Goal: Check status: Check status

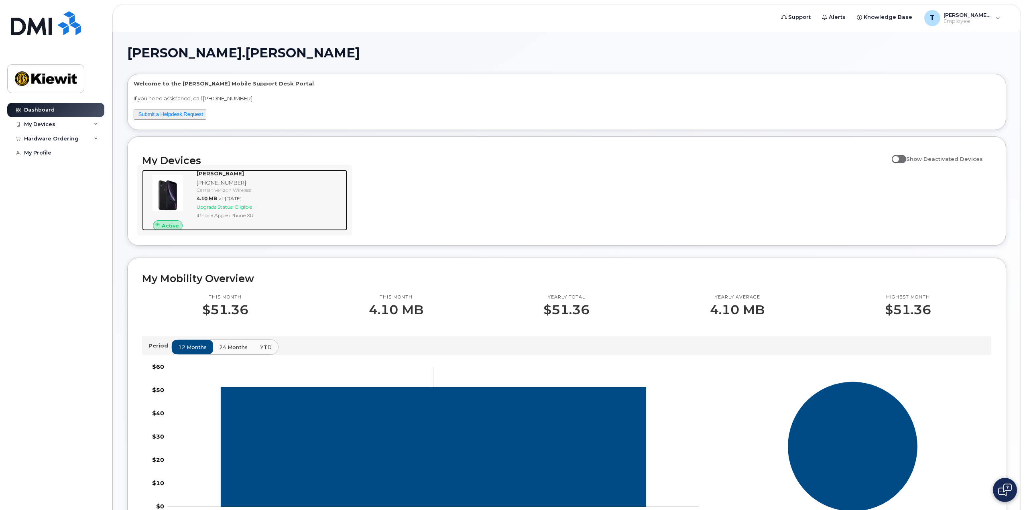
click at [283, 180] on div "[PHONE_NUMBER]" at bounding box center [270, 183] width 147 height 8
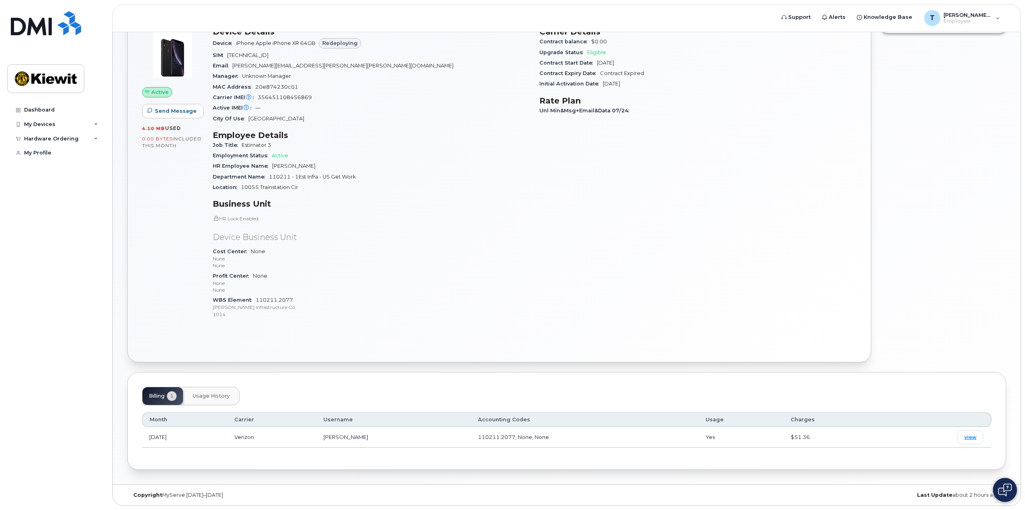
scroll to position [31, 0]
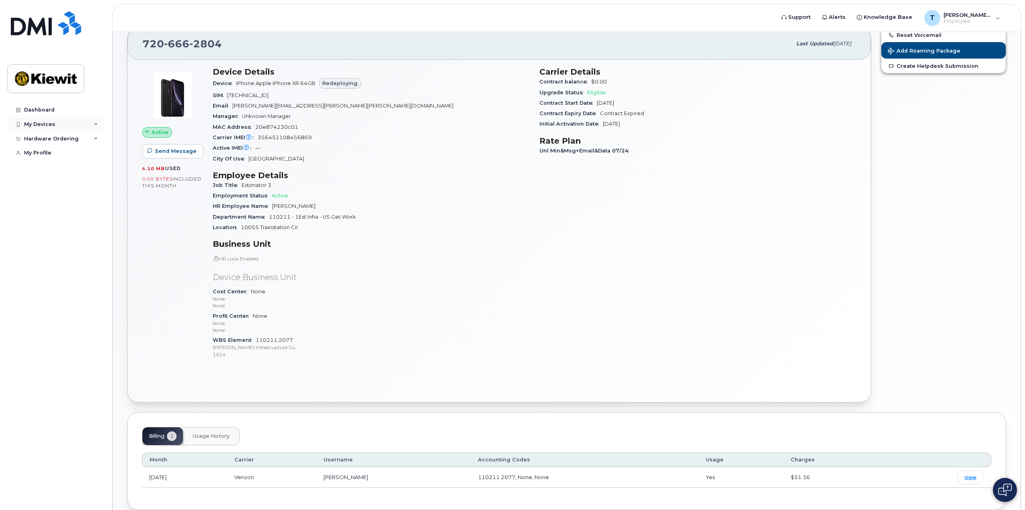
click at [68, 124] on div "My Devices" at bounding box center [55, 124] width 97 height 14
click at [64, 185] on div "Hardware Ordering" at bounding box center [51, 182] width 55 height 6
click at [46, 201] on div "My Orders" at bounding box center [42, 197] width 29 height 7
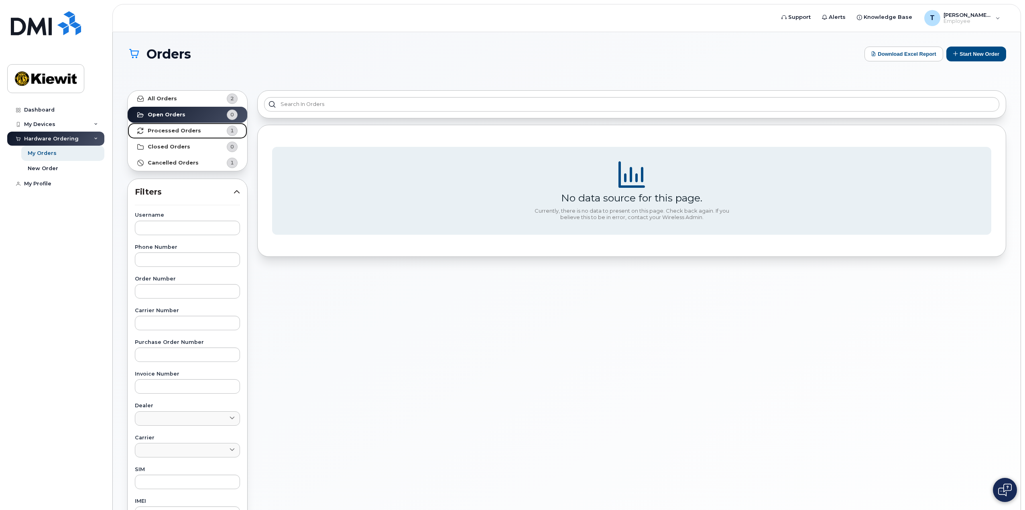
click at [175, 129] on strong "Processed Orders" at bounding box center [174, 131] width 53 height 6
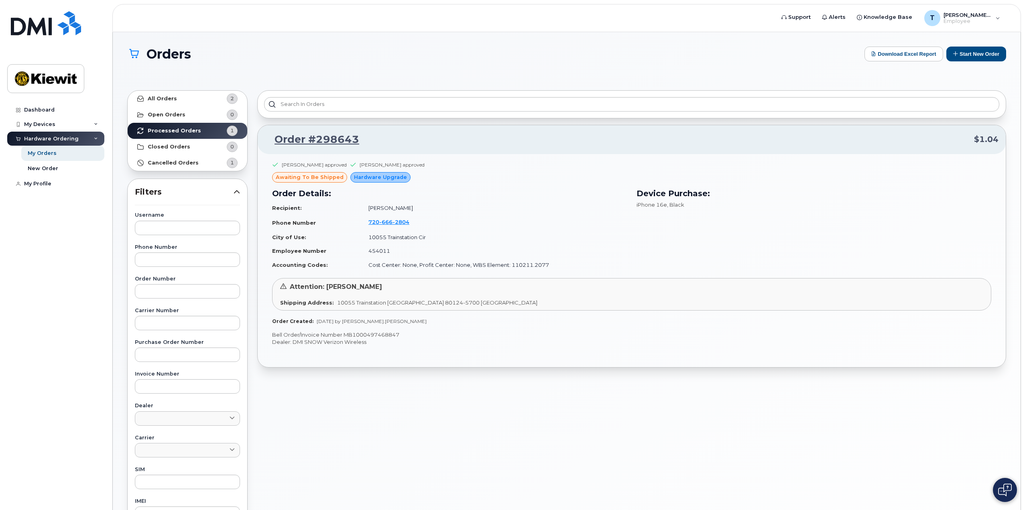
click at [538, 402] on div "Order #298643 $1.04 [PERSON_NAME] approved [PERSON_NAME] approved awaiting to b…" at bounding box center [632, 368] width 759 height 564
click at [500, 208] on td "[PERSON_NAME]" at bounding box center [494, 208] width 266 height 14
click at [1013, 497] on button at bounding box center [1005, 490] width 24 height 24
click at [774, 423] on div "Order #298643 $1.04 [PERSON_NAME] approved [PERSON_NAME] approved awaiting to b…" at bounding box center [632, 368] width 759 height 564
click at [581, 381] on div "Order #298643 $1.04 [PERSON_NAME] approved [PERSON_NAME] approved awaiting to b…" at bounding box center [632, 368] width 759 height 564
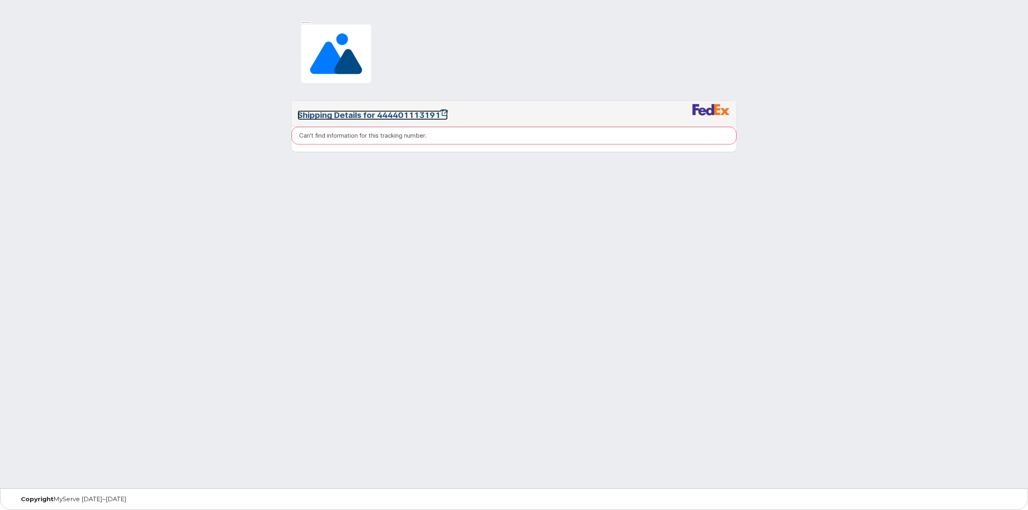
click at [448, 114] on icon at bounding box center [445, 113] width 6 height 6
